Goal: Task Accomplishment & Management: Use online tool/utility

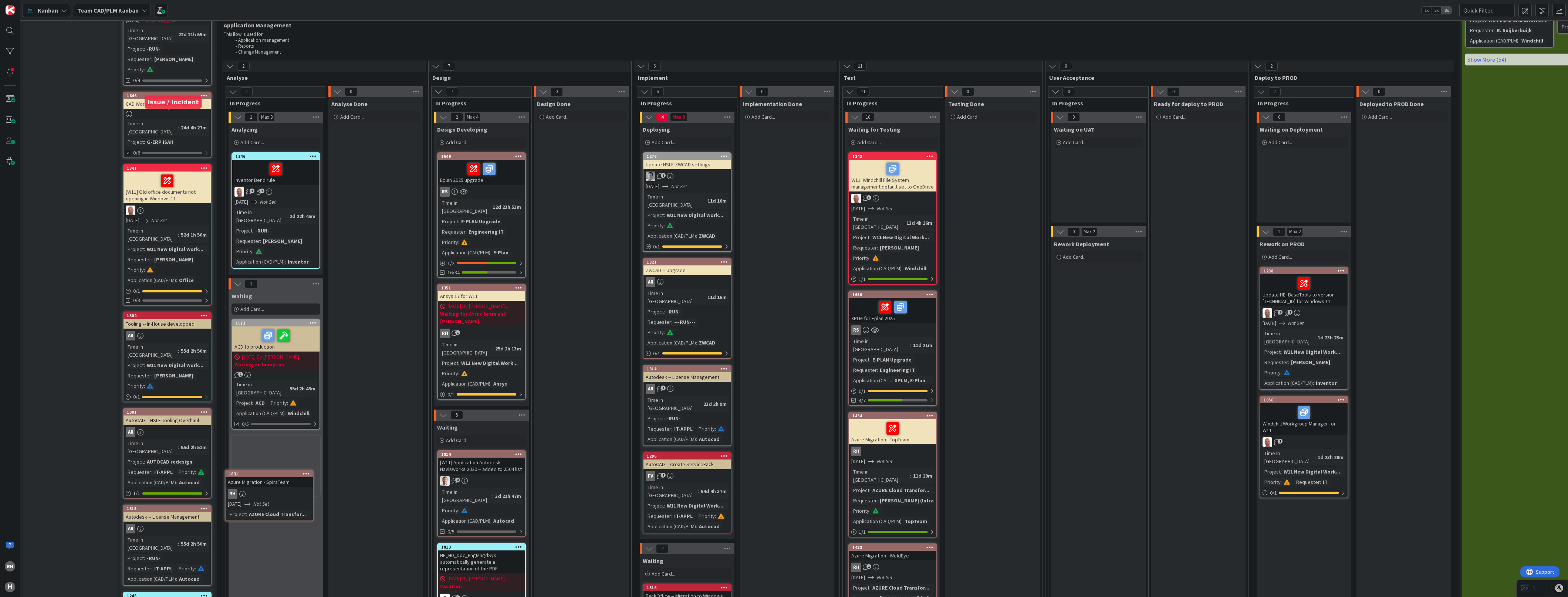
scroll to position [427, 0]
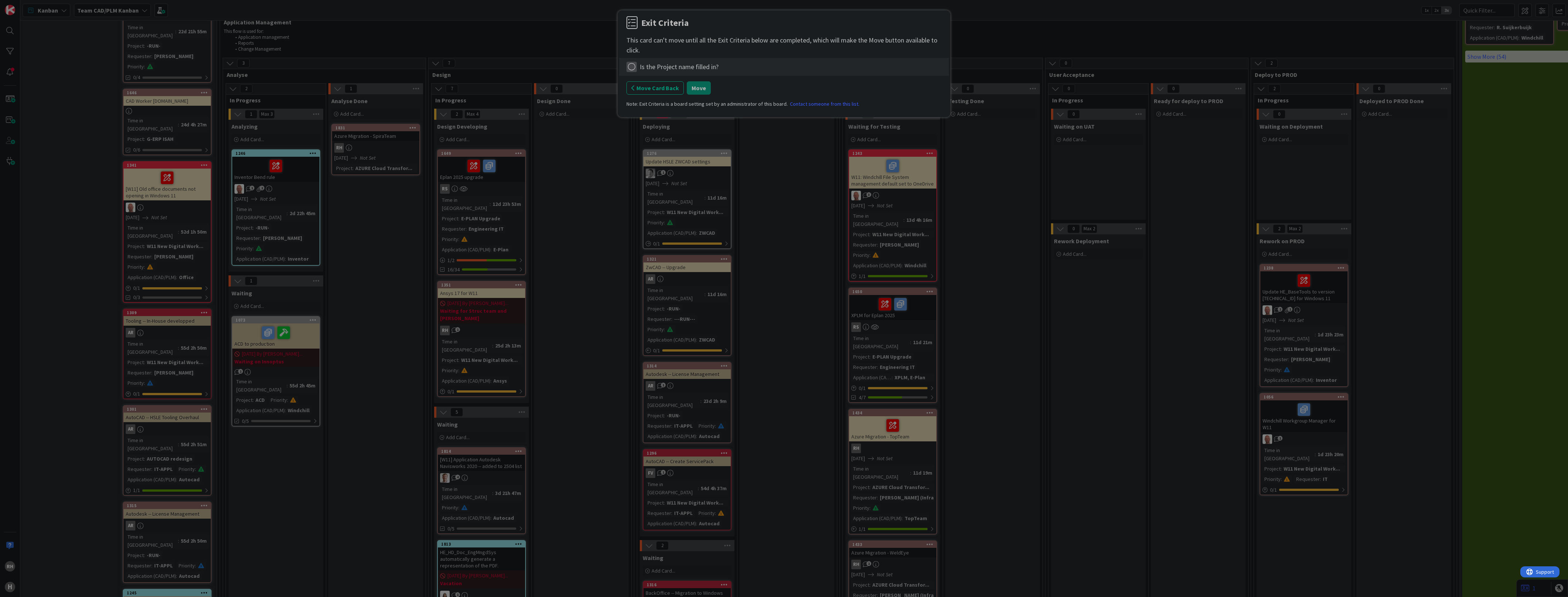
click at [633, 68] on icon at bounding box center [632, 67] width 11 height 11
click at [648, 82] on link "Complete" at bounding box center [672, 82] width 92 height 11
click at [685, 88] on button "Move" at bounding box center [699, 88] width 24 height 14
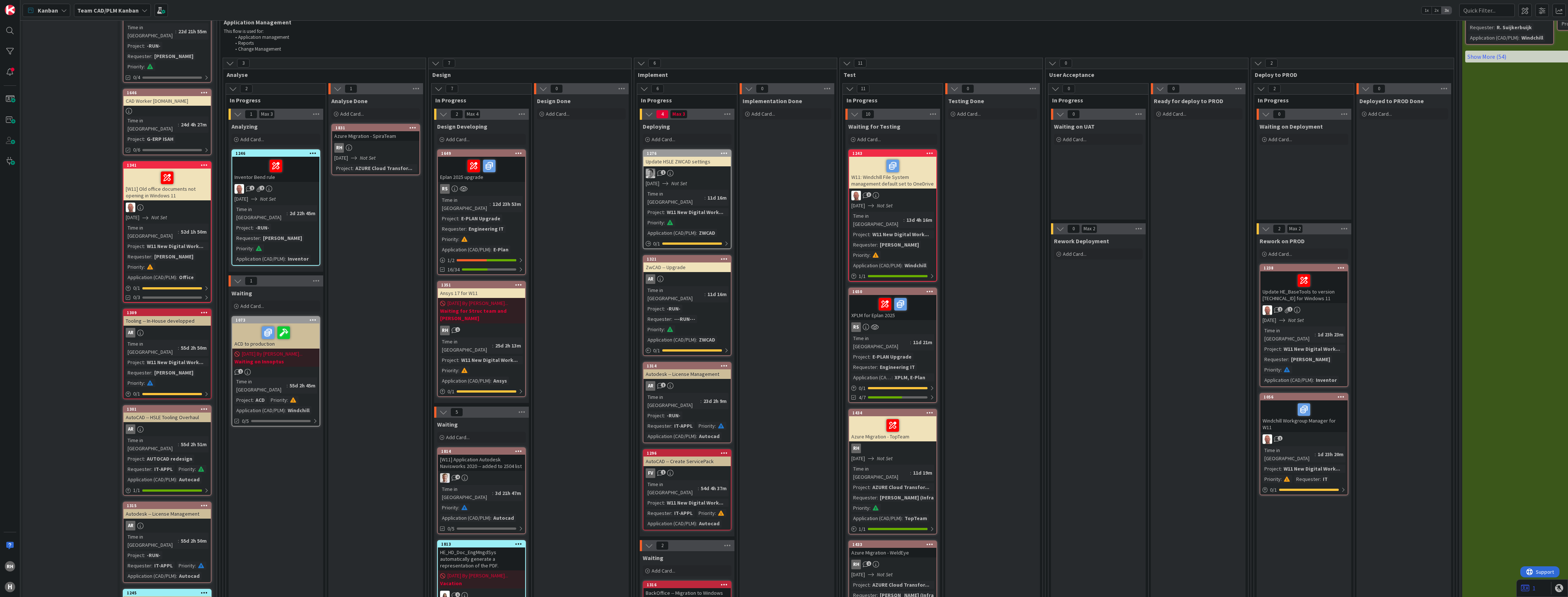
click at [393, 143] on div "RH" at bounding box center [375, 148] width 87 height 10
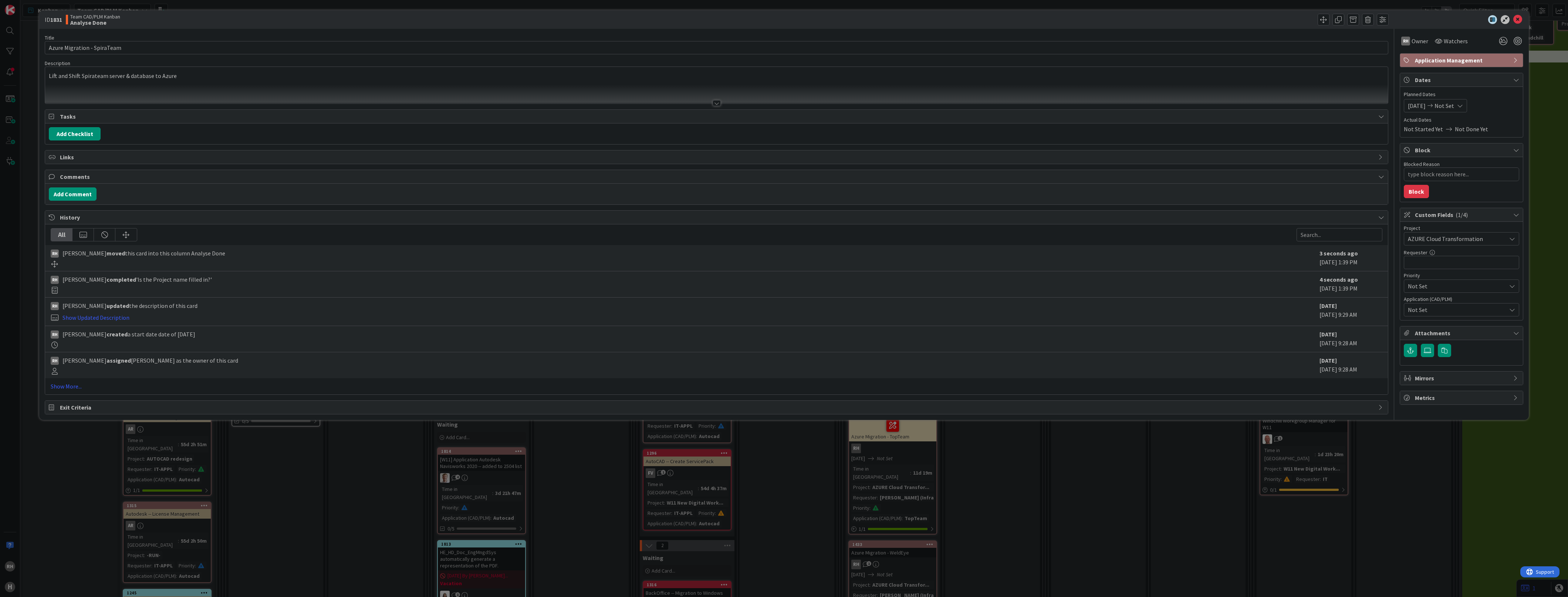
type textarea "x"
click at [685, 309] on span "Not Set" at bounding box center [1457, 310] width 98 height 9
click at [685, 344] on div "All [PERSON_NAME] moved this card into this column Analyse Done 3 seconds ago […" at bounding box center [716, 309] width 1343 height 170
click at [685, 19] on icon at bounding box center [1518, 20] width 9 height 9
